Goal: Transaction & Acquisition: Purchase product/service

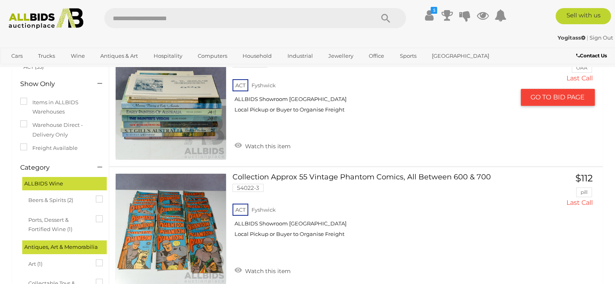
scroll to position [162, 0]
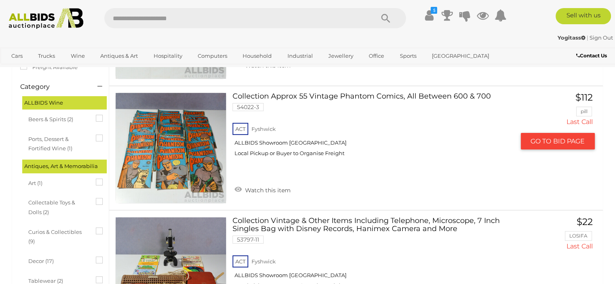
click at [175, 155] on link at bounding box center [170, 148] width 111 height 111
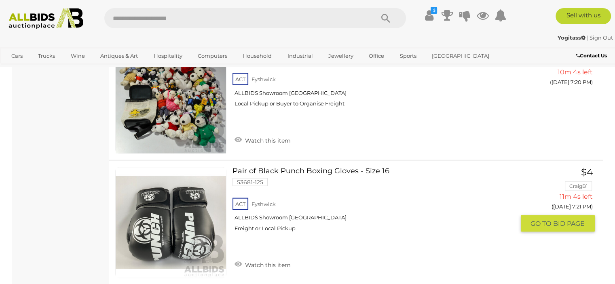
scroll to position [1657, 0]
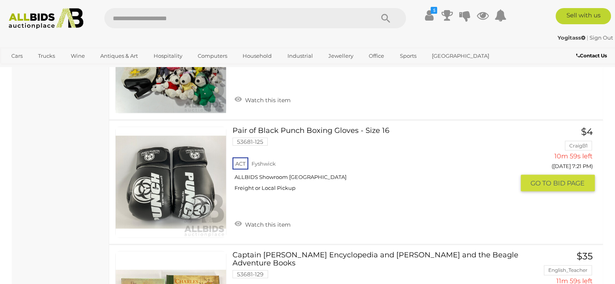
click at [203, 168] on link at bounding box center [170, 182] width 111 height 111
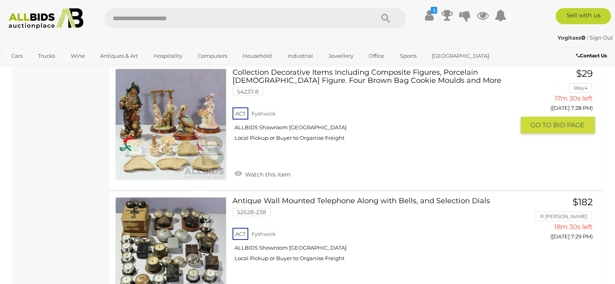
scroll to position [2651, 0]
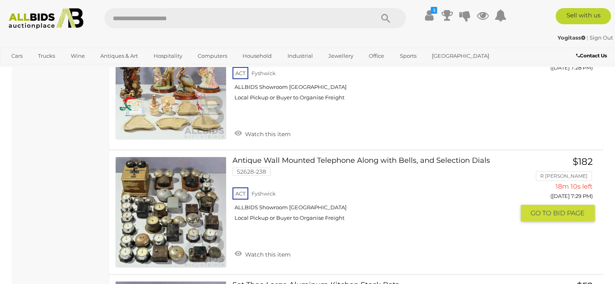
click at [183, 194] on link at bounding box center [170, 212] width 111 height 111
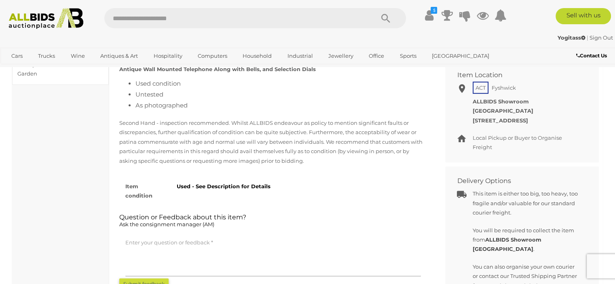
scroll to position [323, 0]
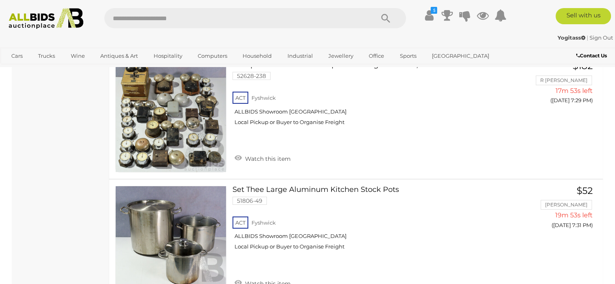
scroll to position [2578, 0]
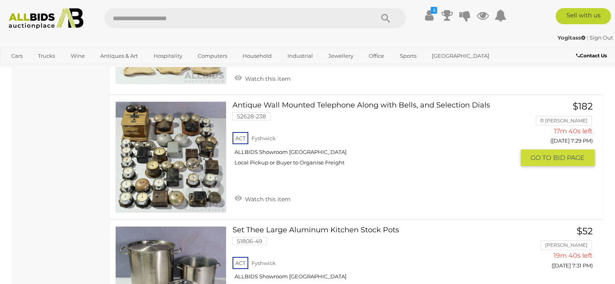
click at [160, 158] on link at bounding box center [170, 156] width 111 height 111
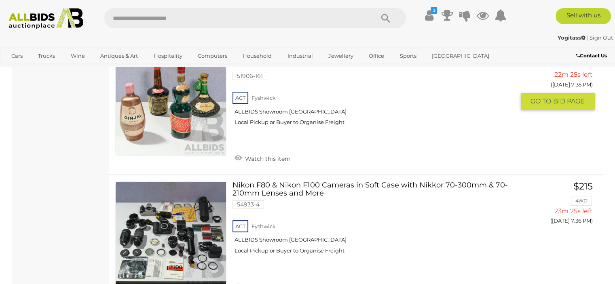
scroll to position [3306, 0]
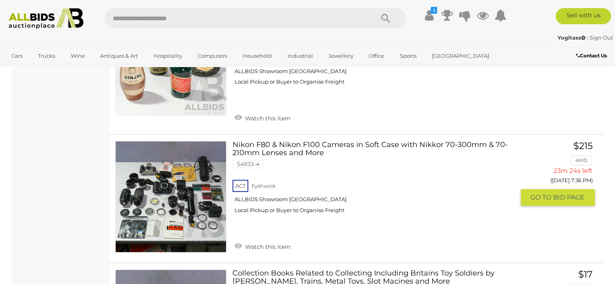
click at [152, 176] on link at bounding box center [170, 196] width 111 height 111
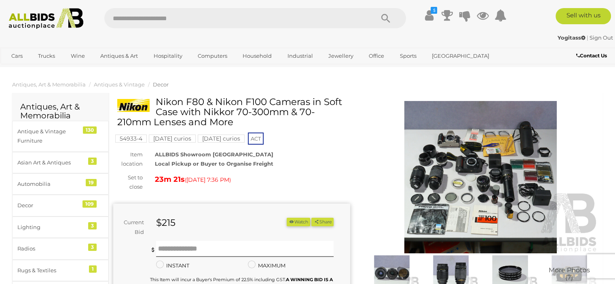
click at [488, 160] on img at bounding box center [480, 177] width 237 height 152
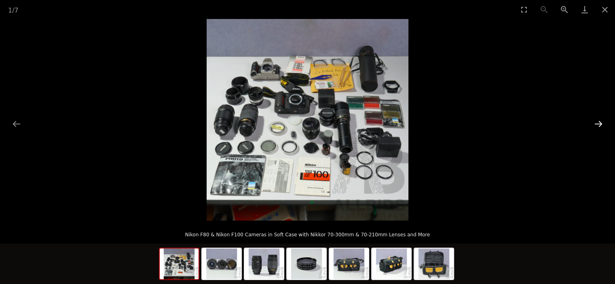
click at [599, 123] on button "Next slide" at bounding box center [598, 124] width 17 height 16
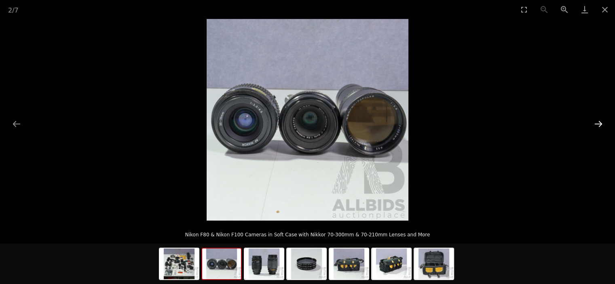
click at [599, 123] on button "Next slide" at bounding box center [598, 124] width 17 height 16
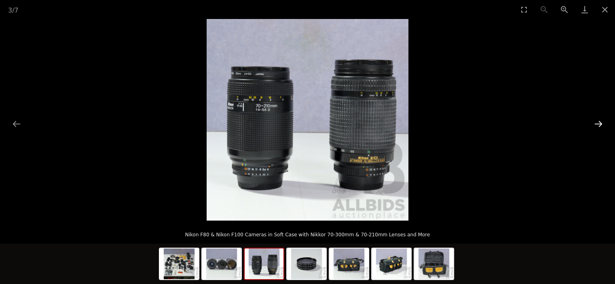
click at [599, 123] on button "Next slide" at bounding box center [598, 124] width 17 height 16
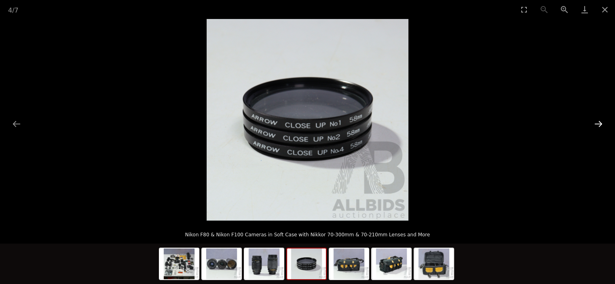
click at [599, 123] on button "Next slide" at bounding box center [598, 124] width 17 height 16
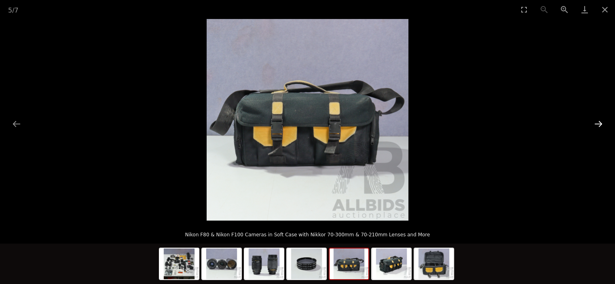
click at [599, 123] on button "Next slide" at bounding box center [598, 124] width 17 height 16
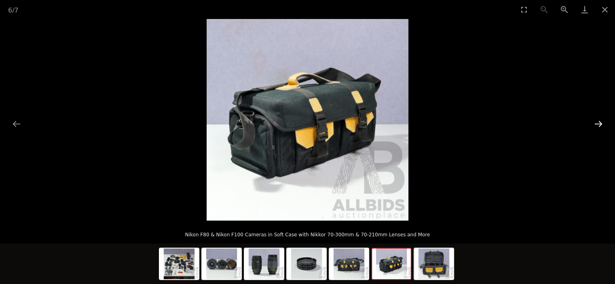
click at [599, 123] on button "Next slide" at bounding box center [598, 124] width 17 height 16
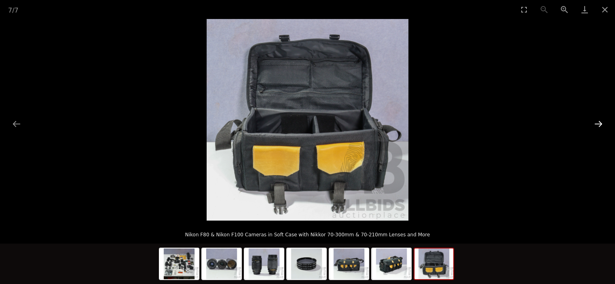
click at [599, 123] on button "Next slide" at bounding box center [598, 124] width 17 height 16
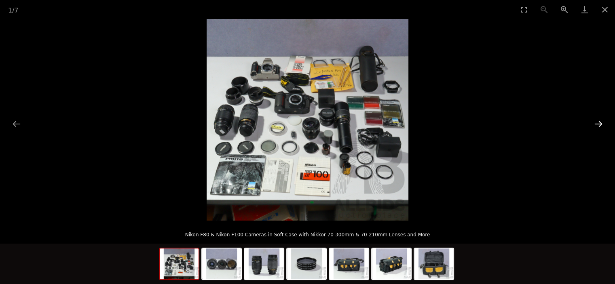
click at [599, 123] on button "Next slide" at bounding box center [598, 124] width 17 height 16
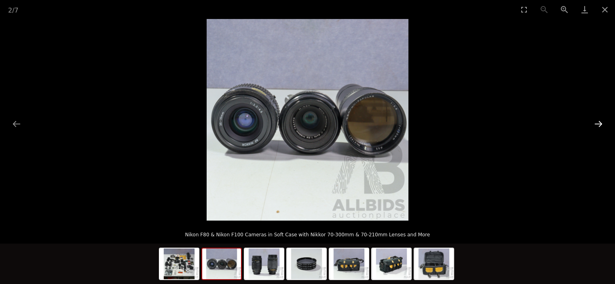
click at [599, 123] on button "Next slide" at bounding box center [598, 124] width 17 height 16
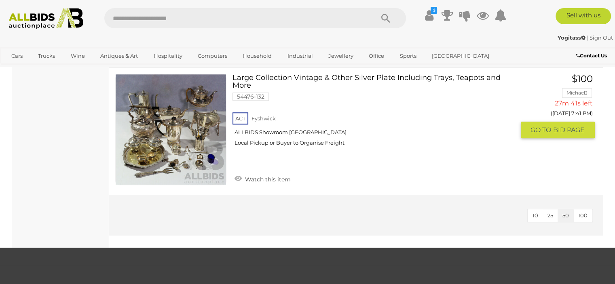
scroll to position [3851, 0]
